Goal: Task Accomplishment & Management: Complete application form

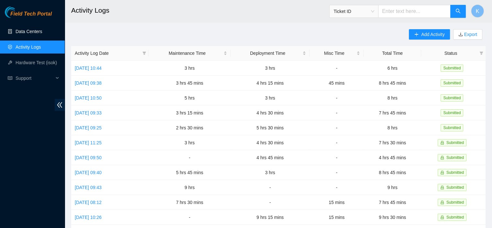
click at [25, 29] on link "Data Centers" at bounding box center [29, 31] width 27 height 5
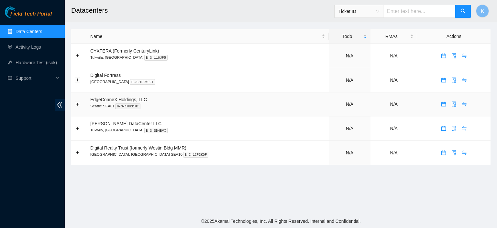
click at [167, 101] on td "EdgeConneX Holdings, LLC Seattle SEA01 B-3-1H831HI" at bounding box center [208, 104] width 242 height 24
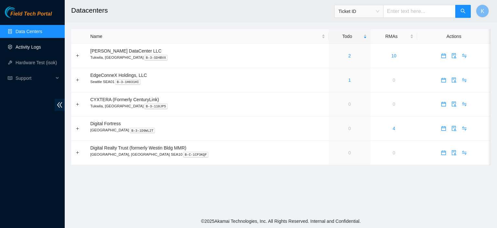
click at [31, 50] on link "Activity Logs" at bounding box center [29, 46] width 26 height 5
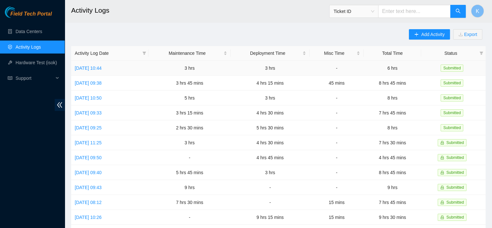
click at [106, 72] on td "Mon, 22 Sep 2025 10:44" at bounding box center [109, 68] width 77 height 15
click at [101, 70] on link "Mon, 22 Sep 2025 10:44" at bounding box center [88, 67] width 27 height 5
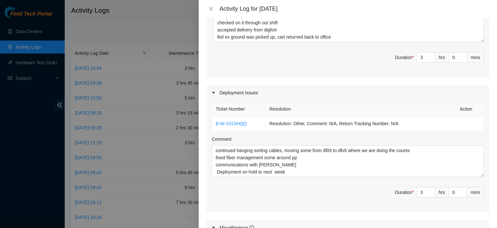
scroll to position [187, 0]
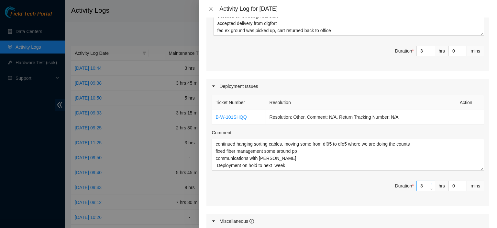
type input "4"
type input "7"
click at [430, 182] on span "up" at bounding box center [432, 184] width 4 height 4
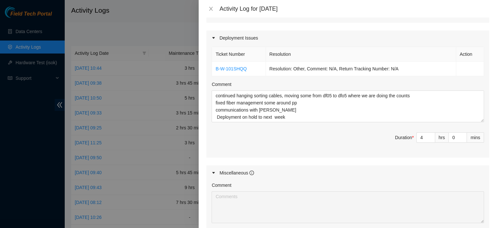
scroll to position [240, 0]
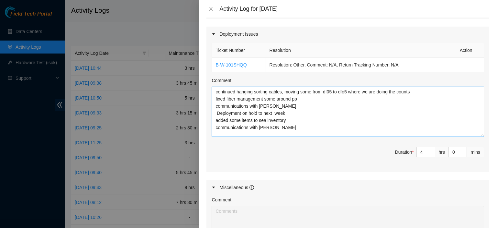
drag, startPoint x: 476, startPoint y: 117, endPoint x: 470, endPoint y: 135, distance: 19.8
click at [470, 135] on textarea "continued hanging sorting cables, moving some from df05 to dfo5 where we are do…" at bounding box center [348, 111] width 273 height 50
click at [349, 92] on textarea "continued hanging sorting cables, moving some from df05 to dfo5 where we are do…" at bounding box center [348, 111] width 273 height 50
click at [377, 91] on textarea "continued hanging sorting cables, moving some from df05 to dfo4 where we are do…" at bounding box center [348, 111] width 273 height 50
click at [381, 92] on textarea "continued hanging sorting cables, moving some from df05 to dfo4 where we are do…" at bounding box center [348, 111] width 273 height 50
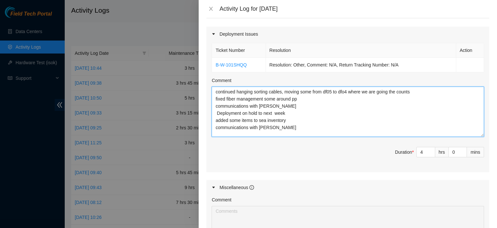
click at [390, 91] on textarea "continued hanging sorting cables, moving some from df05 to dfo4 where we are go…" at bounding box center [348, 111] width 273 height 50
click at [428, 92] on textarea "continued hanging sorting cables, moving some from df05 to dfo4 where we are go…" at bounding box center [348, 111] width 273 height 50
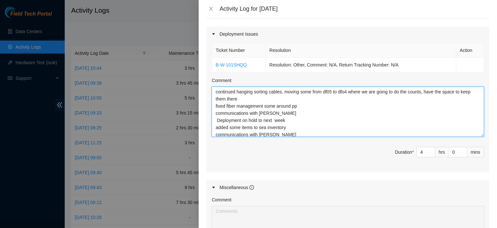
type textarea "continued hanging sorting cables, moving some from df05 to dfo4 where we are go…"
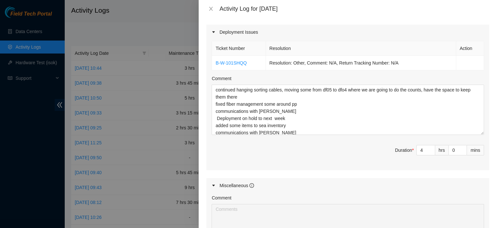
scroll to position [243, 0]
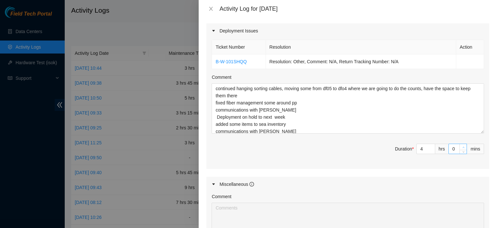
click at [462, 145] on span "up" at bounding box center [464, 147] width 4 height 4
type input "1"
click at [462, 145] on span "up" at bounding box center [464, 147] width 4 height 4
type input "2"
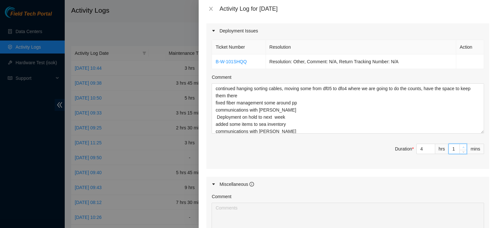
type input "2"
click at [462, 145] on span "up" at bounding box center [464, 147] width 4 height 4
type input "3"
type input "4"
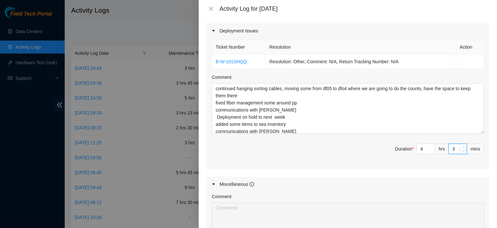
type input "4"
click at [462, 145] on span "up" at bounding box center [464, 147] width 4 height 4
type input "5"
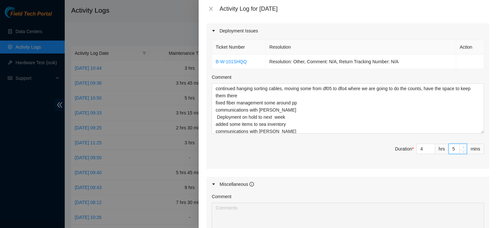
click at [462, 145] on span "up" at bounding box center [464, 147] width 4 height 4
type input "6"
type input "7"
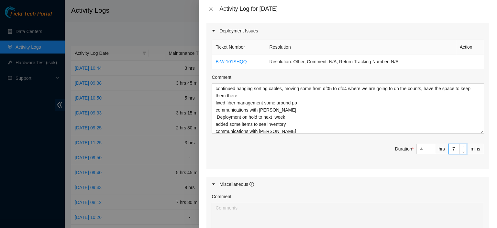
click at [462, 145] on span "up" at bounding box center [464, 147] width 4 height 4
type input "8"
type input "9"
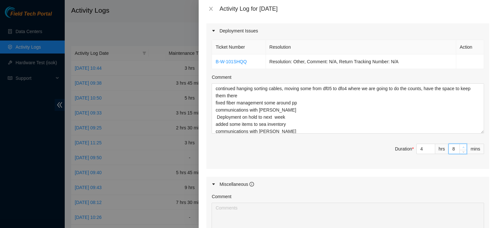
type input "9"
click at [462, 145] on span "up" at bounding box center [464, 147] width 4 height 4
type input "10"
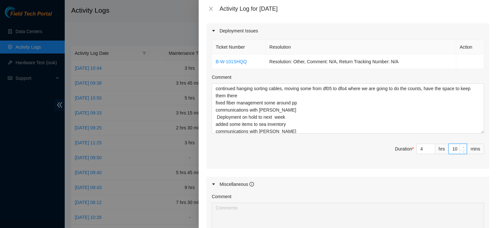
click at [462, 145] on span "up" at bounding box center [464, 147] width 4 height 4
type input "11"
type input "12"
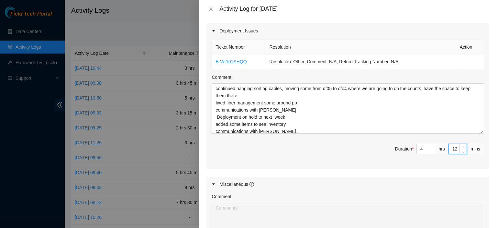
click at [462, 145] on span "up" at bounding box center [464, 147] width 4 height 4
type input "13"
click at [462, 145] on span "up" at bounding box center [464, 147] width 4 height 4
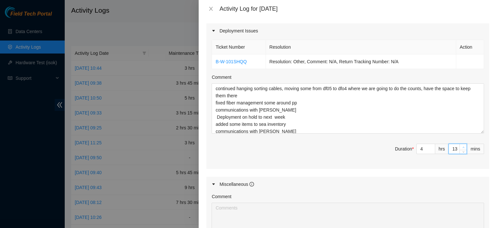
type input "14"
type input "15"
click at [462, 145] on span "up" at bounding box center [464, 147] width 4 height 4
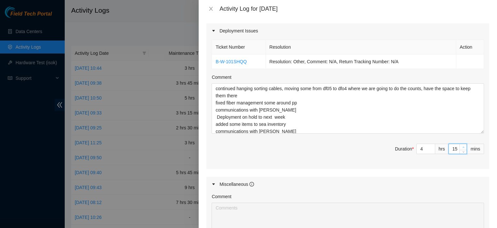
type input "16"
click at [462, 145] on span "up" at bounding box center [464, 147] width 4 height 4
type input "17"
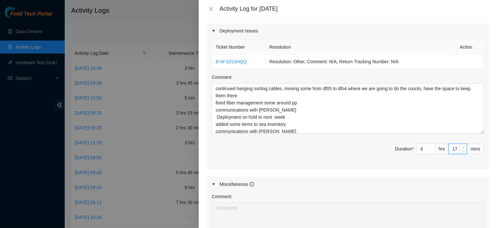
click at [462, 145] on span "up" at bounding box center [464, 147] width 4 height 4
type input "18"
click at [462, 145] on span "up" at bounding box center [464, 147] width 4 height 4
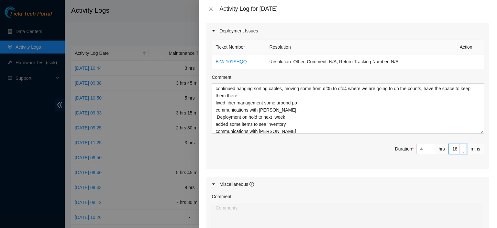
type input "19"
click at [462, 145] on span "up" at bounding box center [464, 147] width 4 height 4
type input "20"
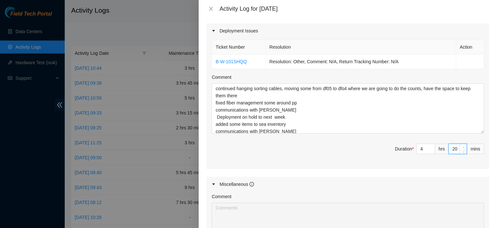
click at [462, 145] on span "up" at bounding box center [464, 147] width 4 height 4
type input "21"
click at [462, 145] on span "up" at bounding box center [464, 147] width 4 height 4
type input "22"
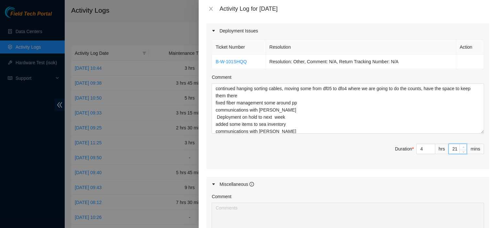
type input "22"
click at [462, 145] on span "up" at bounding box center [464, 147] width 4 height 4
type input "23"
click at [462, 145] on span "up" at bounding box center [464, 147] width 4 height 4
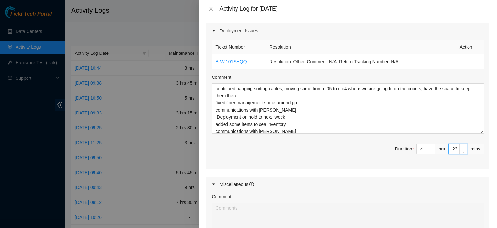
type input "24"
click at [462, 145] on span "up" at bounding box center [464, 147] width 4 height 4
type input "25"
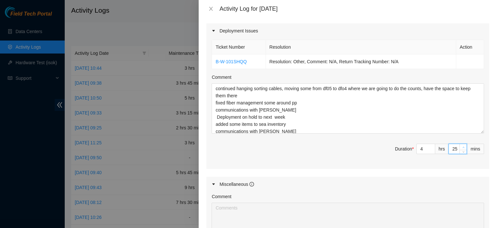
click at [462, 145] on span "up" at bounding box center [464, 147] width 4 height 4
type input "26"
click at [462, 145] on span "up" at bounding box center [464, 147] width 4 height 4
type input "27"
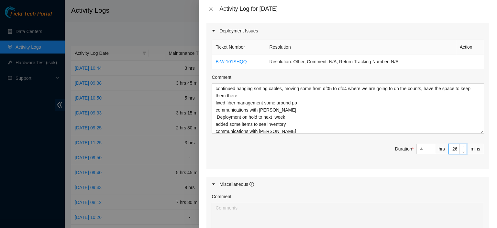
type input "27"
click at [462, 145] on span "up" at bounding box center [464, 147] width 4 height 4
type input "28"
type input "29"
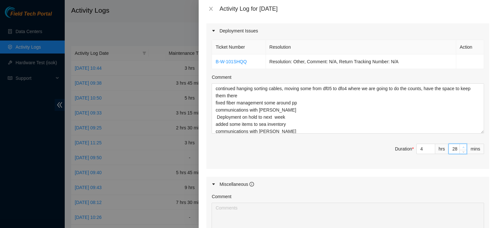
type input "29"
click at [462, 145] on span "up" at bounding box center [464, 147] width 4 height 4
type input "30"
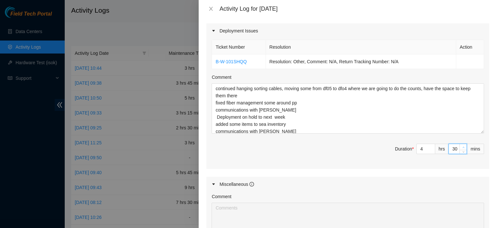
click at [462, 145] on span "up" at bounding box center [464, 147] width 4 height 4
type input "31"
click at [462, 145] on span "up" at bounding box center [464, 147] width 4 height 4
type input "32"
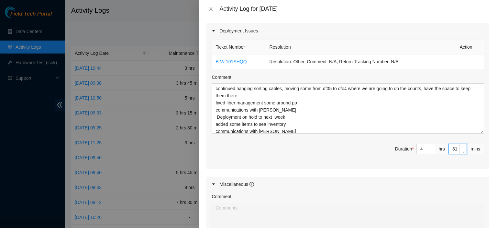
type input "32"
click at [462, 145] on span "up" at bounding box center [464, 147] width 4 height 4
type input "33"
type input "34"
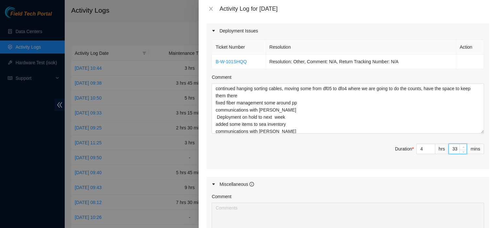
type input "34"
click at [462, 145] on span "up" at bounding box center [464, 147] width 4 height 4
type input "35"
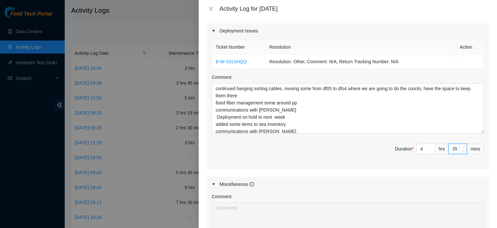
click at [462, 145] on span "up" at bounding box center [464, 147] width 4 height 4
type input "36"
click at [462, 145] on span "up" at bounding box center [464, 147] width 4 height 4
type input "37"
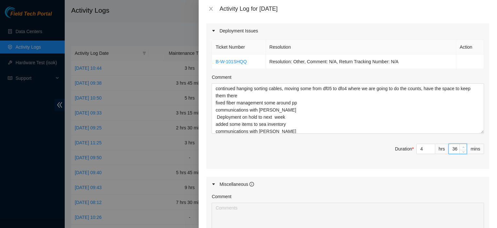
type input "37"
click at [462, 145] on span "up" at bounding box center [464, 147] width 4 height 4
type input "38"
type input "39"
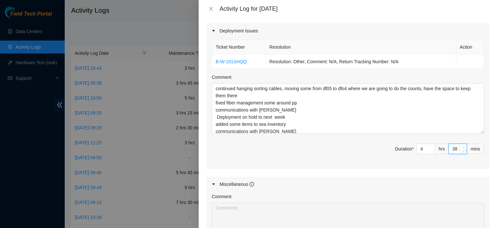
type input "39"
click at [462, 145] on span "up" at bounding box center [464, 147] width 4 height 4
type input "40"
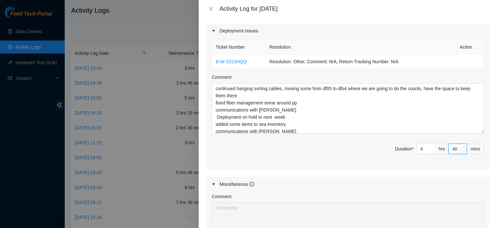
type input "41"
click at [462, 145] on span "up" at bounding box center [464, 147] width 4 height 4
type input "42"
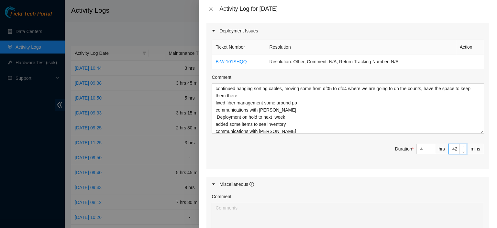
click at [462, 145] on span "up" at bounding box center [464, 147] width 4 height 4
type input "43"
click at [462, 145] on span "up" at bounding box center [464, 147] width 4 height 4
type input "44"
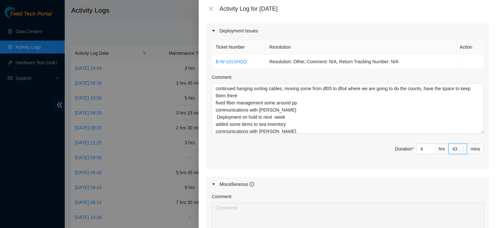
type input "44"
click at [462, 145] on span "up" at bounding box center [464, 147] width 4 height 4
type input "45"
click at [462, 145] on span "up" at bounding box center [464, 147] width 4 height 4
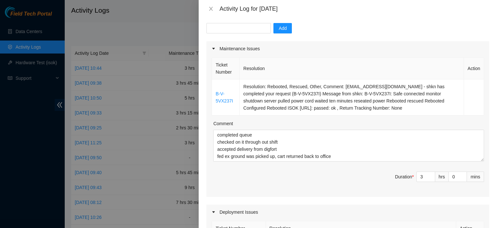
scroll to position [64, 0]
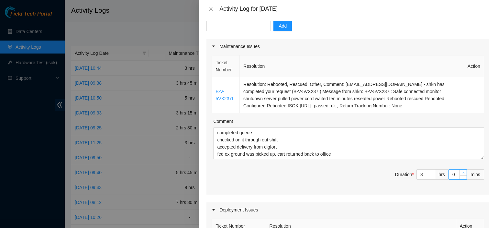
click at [460, 170] on span "Increase Value" at bounding box center [463, 172] width 7 height 6
type input "1"
type input "46"
click at [460, 170] on span "Increase Value" at bounding box center [463, 172] width 7 height 6
type input "2"
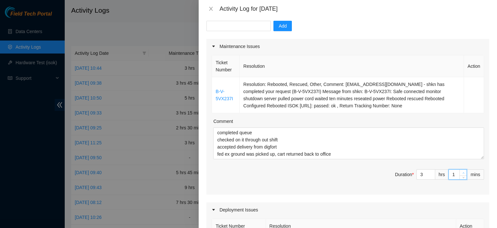
type input "47"
click at [460, 170] on span "Increase Value" at bounding box center [463, 172] width 7 height 6
type input "3"
type input "48"
type input "4"
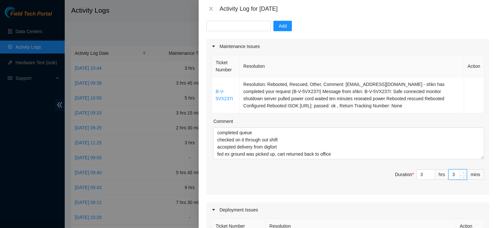
type input "49"
click at [460, 170] on span "Increase Value" at bounding box center [463, 172] width 7 height 6
type input "5"
type input "50"
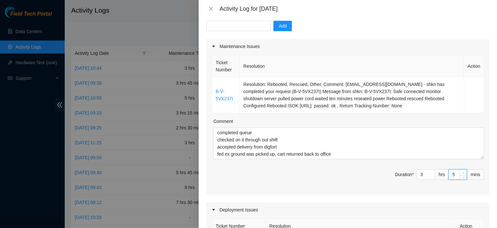
click at [460, 170] on span "Increase Value" at bounding box center [463, 172] width 7 height 6
type input "6"
type input "51"
type input "7"
type input "52"
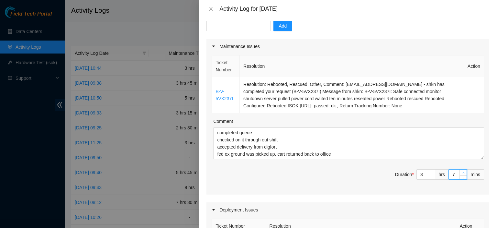
click at [460, 170] on span "Increase Value" at bounding box center [463, 172] width 7 height 6
type input "8"
type input "53"
click at [460, 170] on span "Increase Value" at bounding box center [463, 172] width 7 height 6
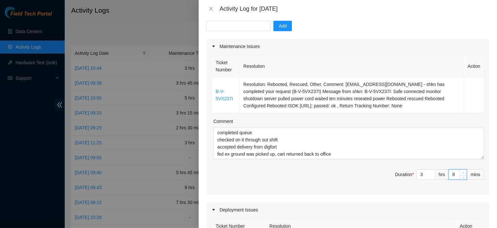
type input "10"
type input "55"
click at [460, 170] on span "Increase Value" at bounding box center [463, 172] width 7 height 6
type input "11"
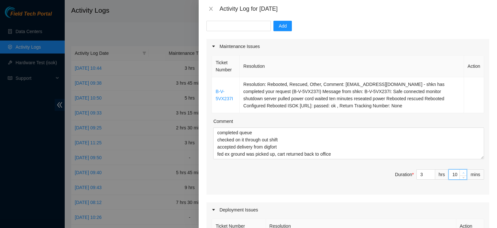
type input "56"
click at [460, 170] on span "Increase Value" at bounding box center [463, 172] width 7 height 6
type input "12"
type input "57"
click at [460, 170] on span "Increase Value" at bounding box center [463, 172] width 7 height 6
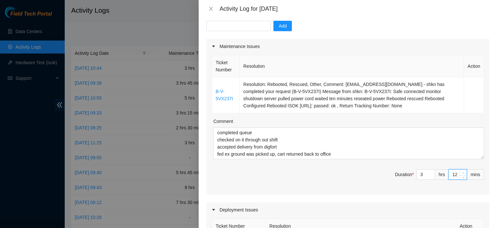
type input "13"
type input "58"
type input "14"
type input "59"
click at [460, 170] on span "Increase Value" at bounding box center [463, 172] width 7 height 6
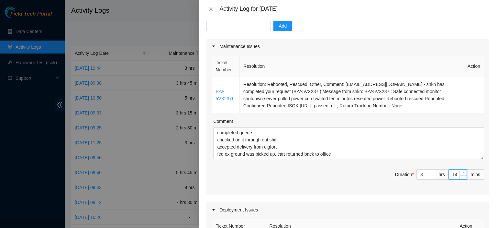
type input "15"
type input "8"
type input "0"
click at [460, 170] on span "Increase Value" at bounding box center [463, 172] width 7 height 6
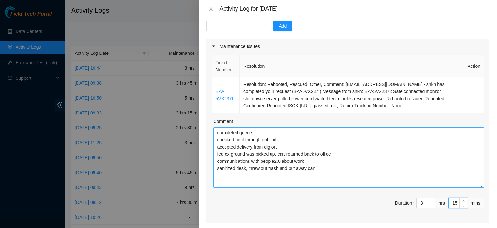
drag, startPoint x: 477, startPoint y: 157, endPoint x: 475, endPoint y: 186, distance: 28.9
click at [475, 186] on textarea "completed queue checked on it through out shift accepted delivery from digfort …" at bounding box center [348, 157] width 271 height 60
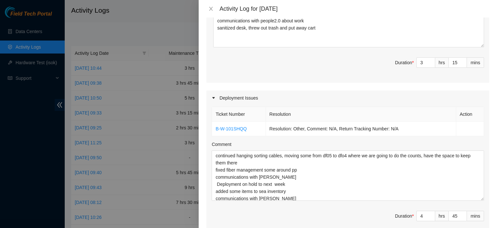
scroll to position [210, 0]
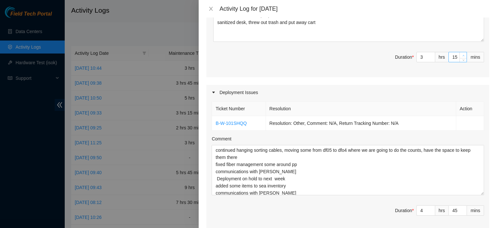
type input "16"
type input "1"
click at [463, 55] on icon "up" at bounding box center [464, 55] width 2 height 2
type input "17"
type input "2"
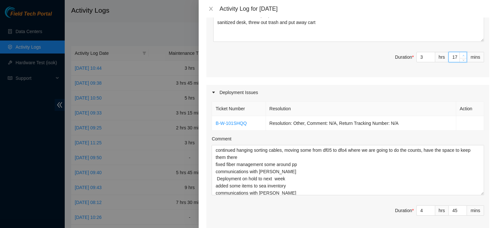
click at [463, 55] on icon "up" at bounding box center [464, 55] width 2 height 2
type input "18"
type input "3"
click at [463, 55] on icon "up" at bounding box center [464, 55] width 2 height 2
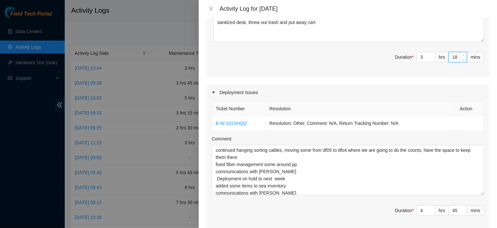
type input "19"
type input "4"
type input "20"
type input "5"
click at [463, 55] on icon "up" at bounding box center [464, 55] width 2 height 2
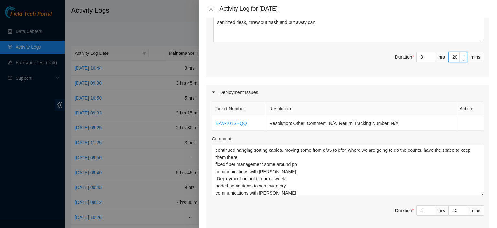
type input "21"
type input "6"
click at [463, 55] on icon "up" at bounding box center [464, 55] width 2 height 2
type input "22"
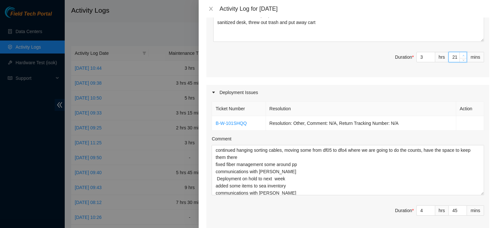
type input "7"
type input "23"
type input "8"
click at [463, 55] on icon "up" at bounding box center [464, 55] width 2 height 2
type input "24"
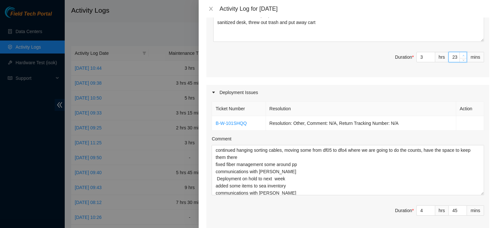
type input "9"
click at [463, 55] on icon "up" at bounding box center [464, 55] width 2 height 2
type input "25"
type input "10"
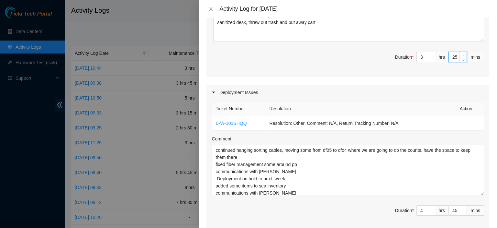
type input "26"
type input "11"
click at [463, 55] on icon "up" at bounding box center [464, 55] width 2 height 2
type input "27"
type input "12"
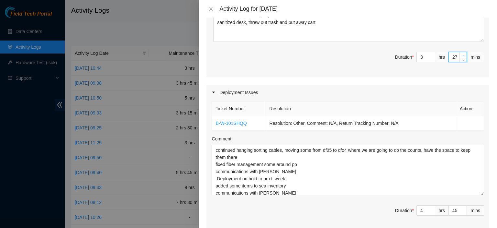
click at [463, 55] on icon "up" at bounding box center [464, 55] width 2 height 2
type input "28"
type input "13"
type input "29"
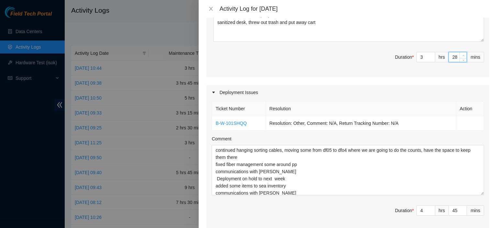
type input "14"
click at [463, 55] on icon "up" at bounding box center [464, 55] width 2 height 2
type input "30"
type input "15"
click at [463, 55] on icon "up" at bounding box center [464, 55] width 2 height 2
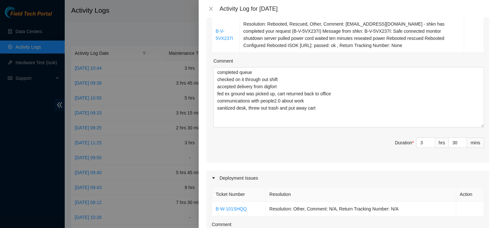
scroll to position [118, 0]
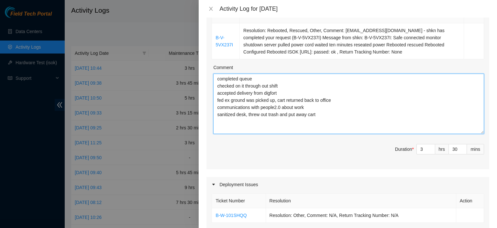
click at [370, 113] on textarea "completed queue checked on it through out shift accepted delivery from digfort …" at bounding box center [348, 103] width 271 height 60
click at [279, 93] on textarea "completed queue checked on it through out shift accepted delivery from digfort …" at bounding box center [348, 103] width 271 height 60
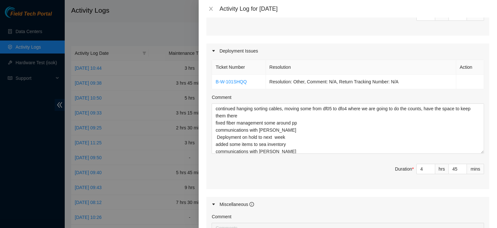
scroll to position [249, 0]
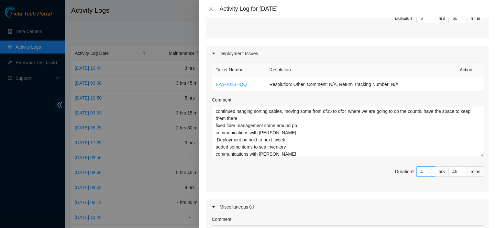
click at [431, 169] on icon "up" at bounding box center [432, 170] width 2 height 2
type input "5"
type input "9"
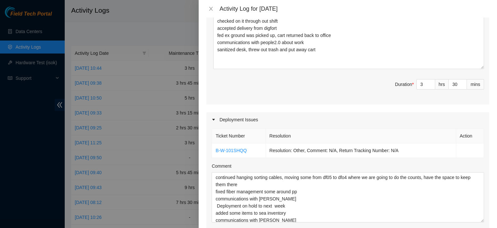
scroll to position [177, 0]
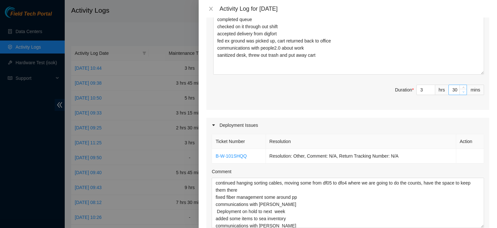
click at [462, 90] on span "down" at bounding box center [464, 92] width 4 height 4
type input "29"
type input "14"
click at [462, 90] on span "down" at bounding box center [464, 92] width 4 height 4
type input "28"
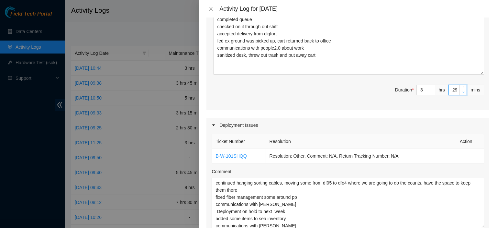
type input "13"
click at [462, 90] on span "down" at bounding box center [464, 92] width 4 height 4
type input "27"
type input "12"
click at [462, 90] on span "down" at bounding box center [464, 92] width 4 height 4
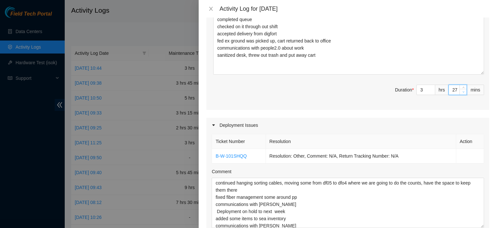
type input "26"
type input "11"
click at [462, 90] on span "down" at bounding box center [464, 92] width 4 height 4
type input "25"
type input "10"
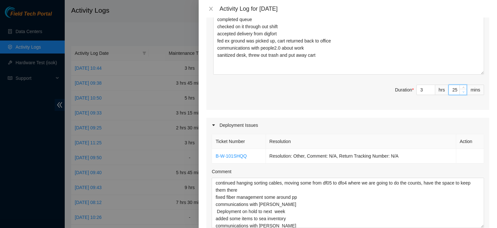
click at [462, 90] on span "down" at bounding box center [464, 92] width 4 height 4
type input "24"
type input "9"
type input "23"
type input "8"
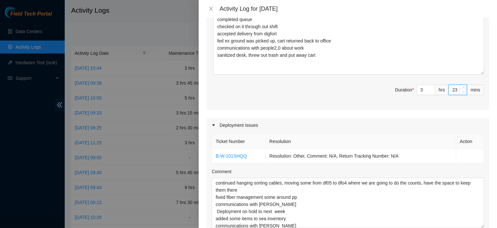
click at [462, 90] on span "down" at bounding box center [464, 92] width 4 height 4
type input "22"
type input "7"
click at [462, 90] on span "down" at bounding box center [464, 92] width 4 height 4
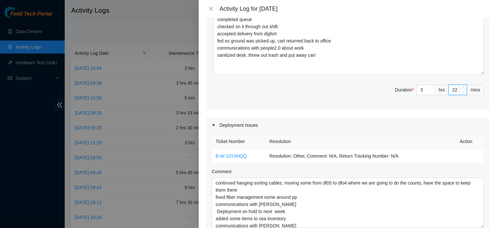
type input "21"
type input "6"
click at [462, 90] on span "down" at bounding box center [464, 92] width 4 height 4
type input "20"
type input "5"
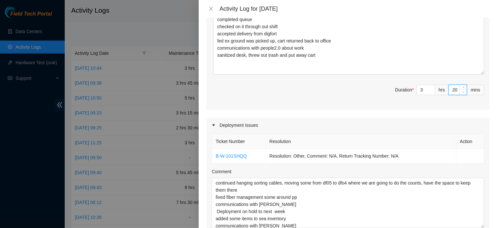
type input "19"
type input "4"
click at [462, 90] on span "down" at bounding box center [464, 92] width 4 height 4
type input "18"
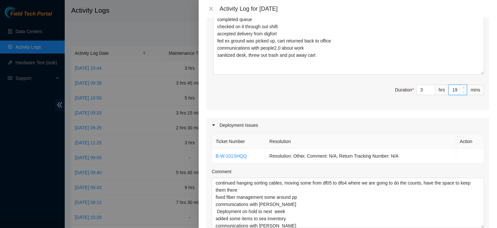
type input "3"
type input "17"
type input "2"
click at [462, 90] on span "down" at bounding box center [464, 92] width 4 height 4
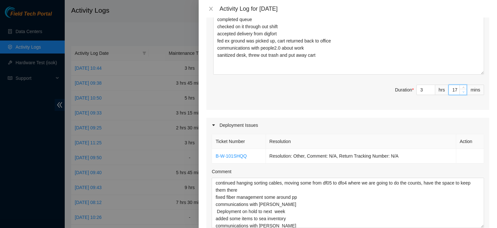
type input "16"
type input "1"
click at [462, 90] on span "down" at bounding box center [464, 92] width 4 height 4
type input "15"
type input "0"
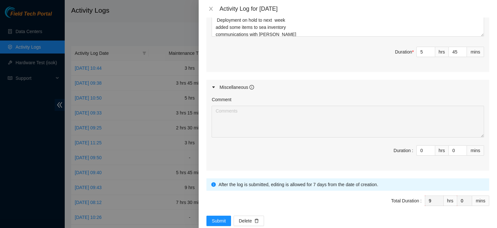
scroll to position [380, 0]
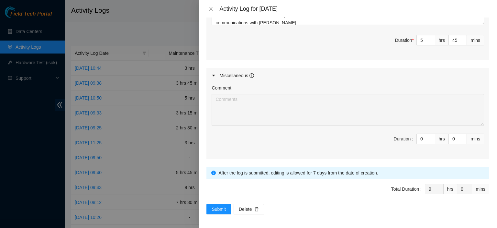
click at [345, 185] on span "Total Duration : 9 hrs 0 mins" at bounding box center [348, 193] width 283 height 18
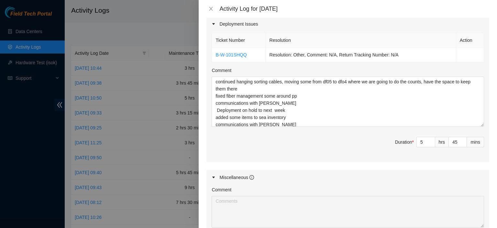
scroll to position [273, 0]
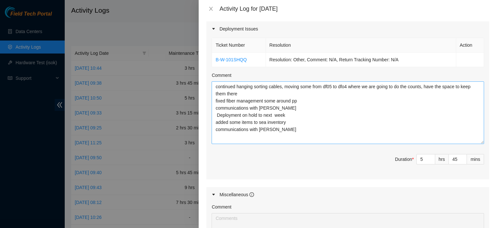
drag, startPoint x: 476, startPoint y: 129, endPoint x: 470, endPoint y: 141, distance: 14.0
click at [470, 141] on textarea "continued hanging sorting cables, moving some from df05 to dfo4 where we are go…" at bounding box center [348, 112] width 273 height 62
click at [319, 137] on textarea "continued hanging sorting cables, moving some from df05 to dfo4 where we are go…" at bounding box center [348, 112] width 273 height 62
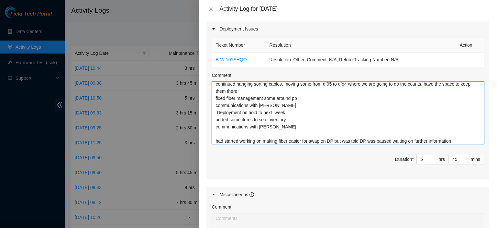
type textarea "continued hanging sorting cables, moving some from df05 to dfo4 where we are go…"
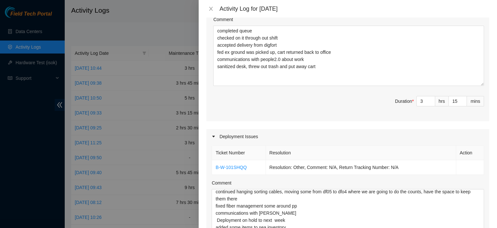
scroll to position [164, 0]
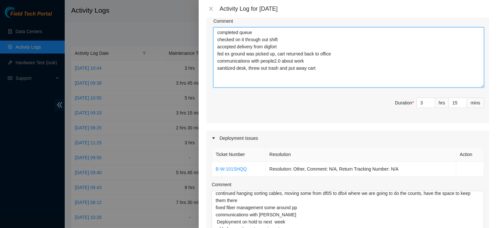
click at [317, 71] on textarea "completed queue checked on it through out shift accepted delivery from digfort …" at bounding box center [348, 57] width 271 height 60
type textarea "completed queue checked on it through out shift accepted delivery from digfort …"
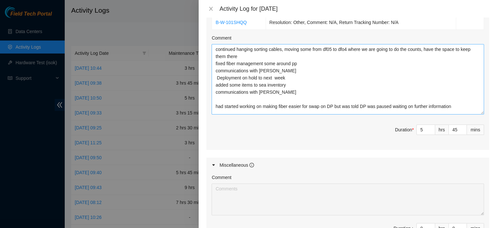
scroll to position [0, 0]
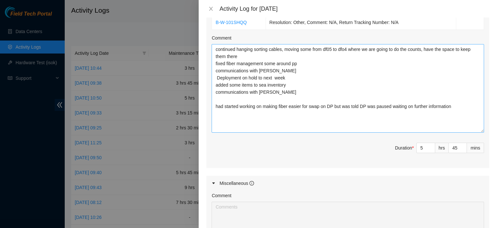
drag, startPoint x: 475, startPoint y: 103, endPoint x: 471, endPoint y: 130, distance: 27.5
click at [471, 130] on textarea "continued hanging sorting cables, moving some from df05 to dfo4 where we are go…" at bounding box center [348, 88] width 273 height 88
click at [458, 110] on textarea "continued hanging sorting cables, moving some from df05 to dfo4 where we are go…" at bounding box center [348, 88] width 273 height 89
type textarea "continued hanging sorting cables, moving some from df05 to dfo4 where we are go…"
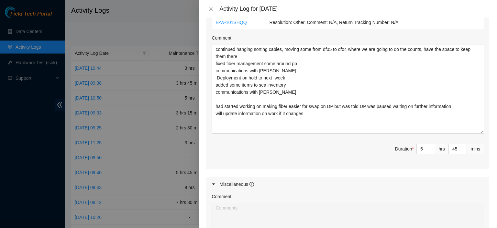
scroll to position [419, 0]
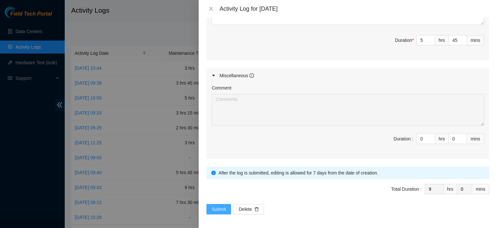
click at [214, 204] on button "Submit" at bounding box center [219, 209] width 25 height 10
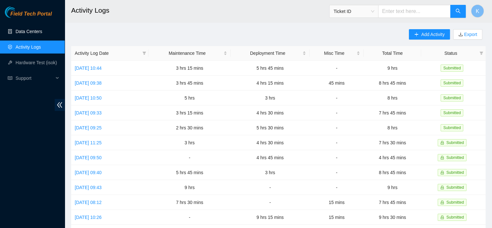
click at [23, 34] on link "Data Centers" at bounding box center [29, 31] width 27 height 5
click at [22, 29] on link "Data Centers" at bounding box center [29, 31] width 27 height 5
